Goal: Task Accomplishment & Management: Manage account settings

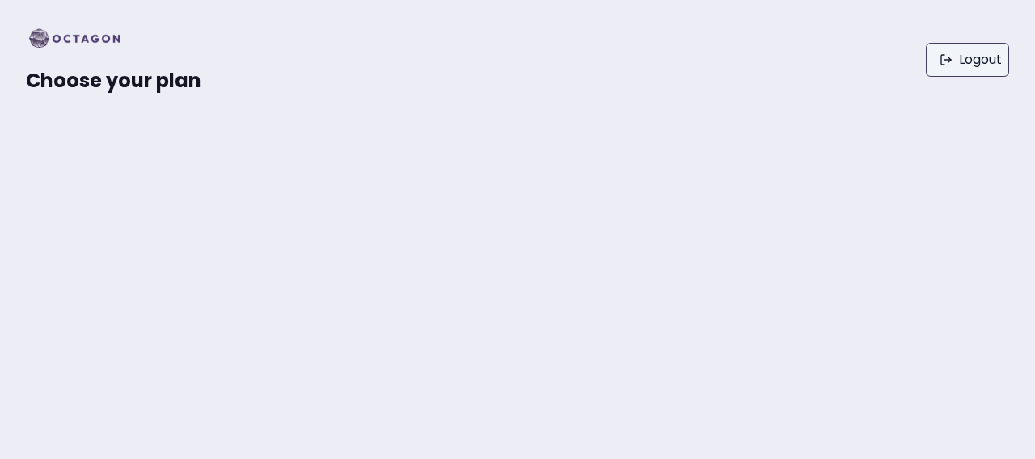
click at [953, 60] on link "Logout" at bounding box center [967, 60] width 83 height 34
